Goal: Task Accomplishment & Management: Manage account settings

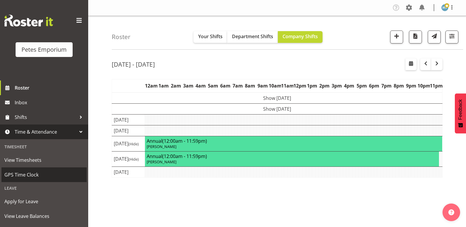
click at [24, 172] on span "GPS Time Clock" at bounding box center [43, 174] width 79 height 9
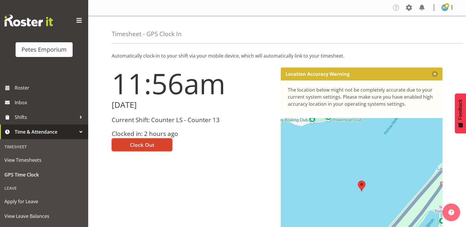
click at [151, 143] on span "Clock Out" at bounding box center [142, 145] width 24 height 8
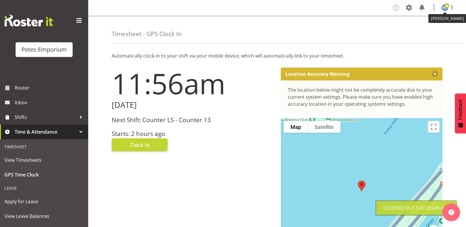
click at [447, 8] on span at bounding box center [446, 5] width 5 height 5
click at [420, 31] on link "Log Out" at bounding box center [427, 31] width 56 height 11
